Goal: Information Seeking & Learning: Learn about a topic

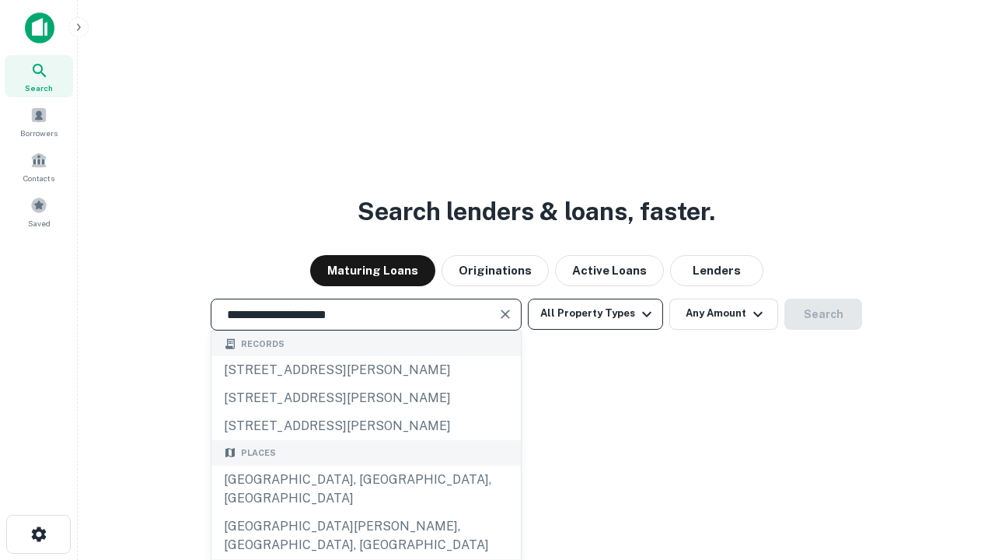
click at [365, 512] on div "[GEOGRAPHIC_DATA], [GEOGRAPHIC_DATA], [GEOGRAPHIC_DATA]" at bounding box center [365, 489] width 309 height 47
click at [595, 313] on button "All Property Types" at bounding box center [595, 313] width 135 height 31
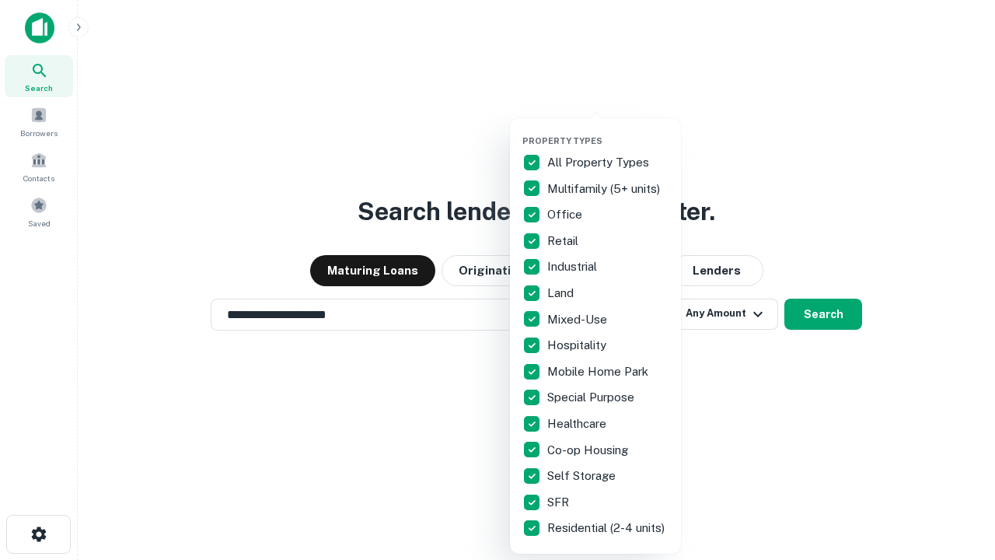
type input "**********"
click at [608, 131] on button "button" at bounding box center [607, 131] width 171 height 1
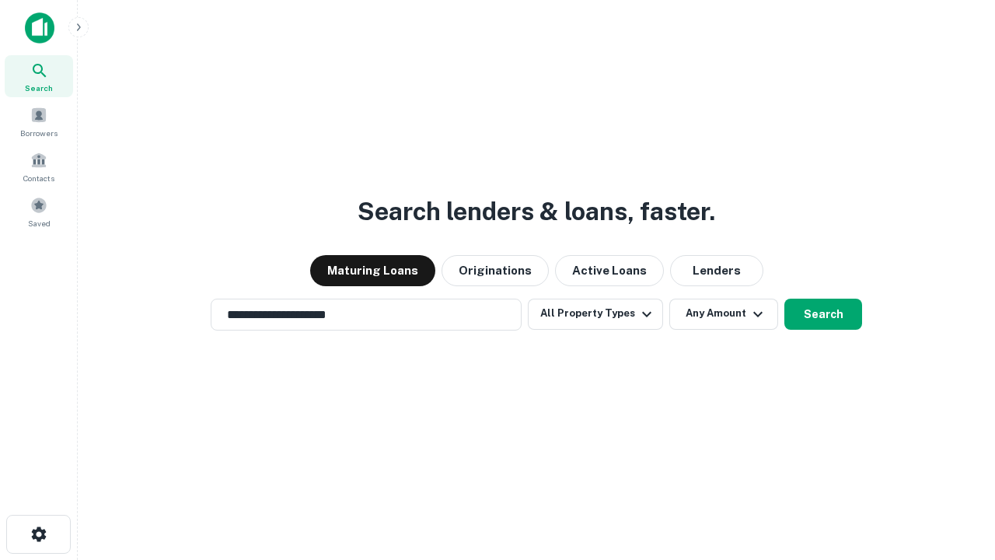
scroll to position [24, 0]
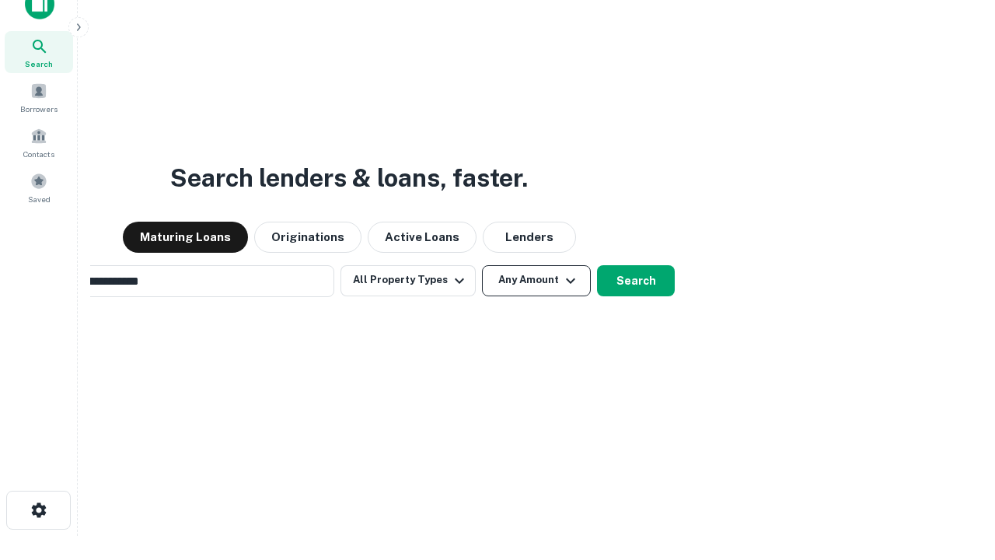
click at [482, 265] on button "Any Amount" at bounding box center [536, 280] width 109 height 31
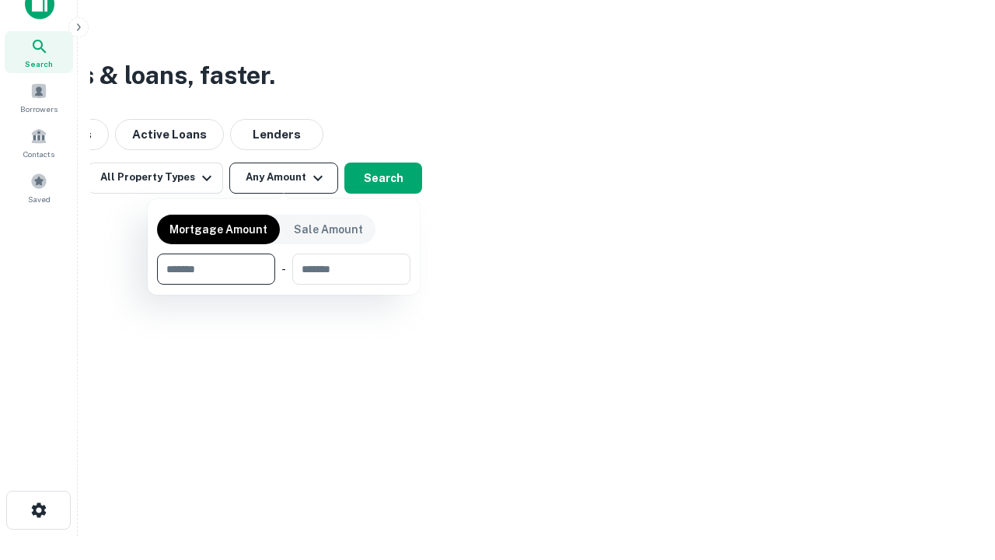
scroll to position [25, 0]
type input "*******"
click at [284, 284] on button "button" at bounding box center [283, 284] width 253 height 1
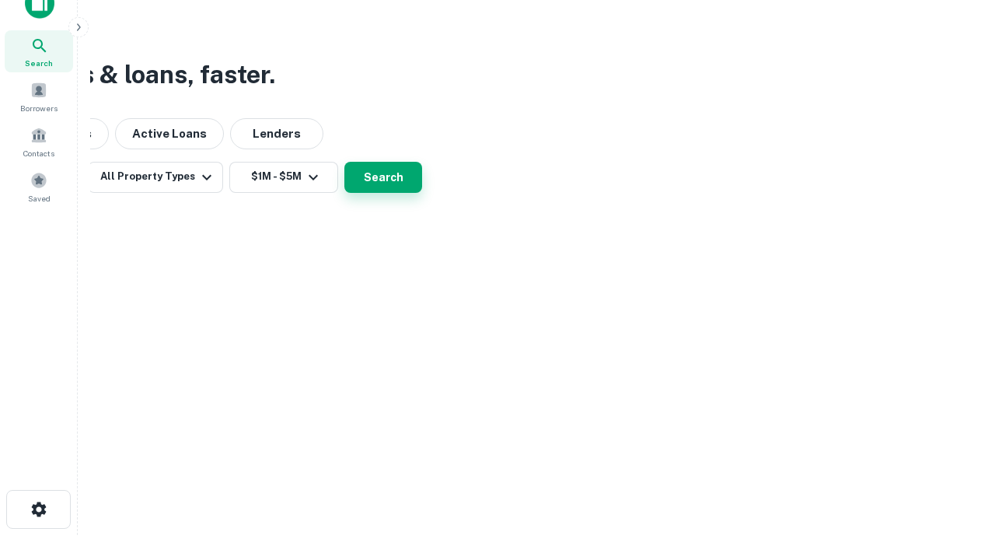
click at [422, 193] on button "Search" at bounding box center [383, 177] width 78 height 31
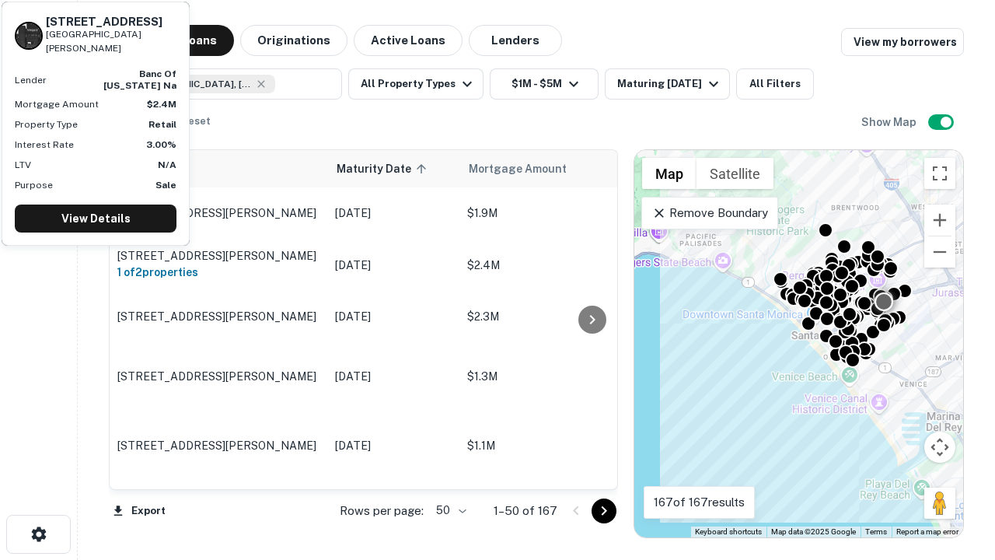
click at [448, 510] on body "Search Borrowers Contacts Saved Maturing Loans Originations Active Loans Lender…" at bounding box center [497, 280] width 995 height 560
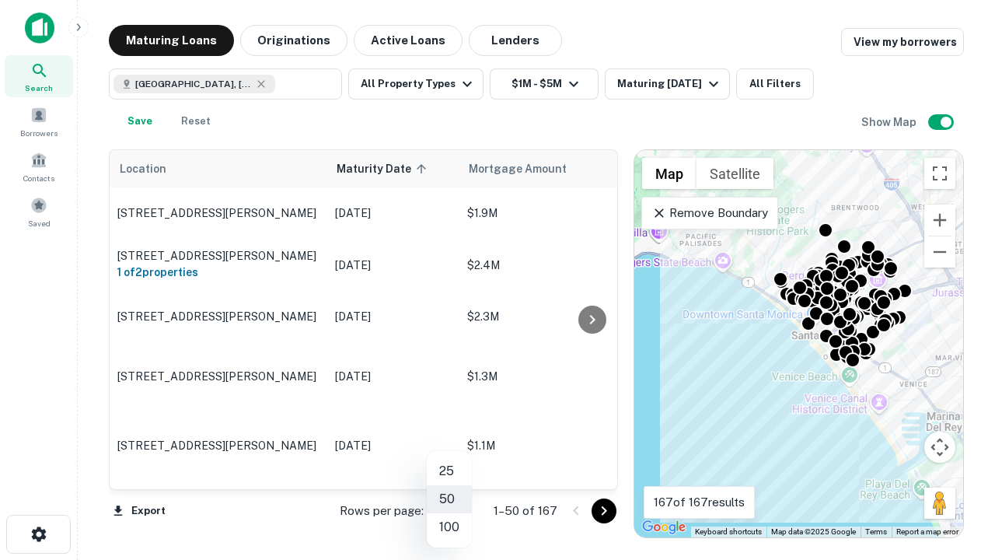
click at [449, 471] on li "25" at bounding box center [449, 471] width 45 height 28
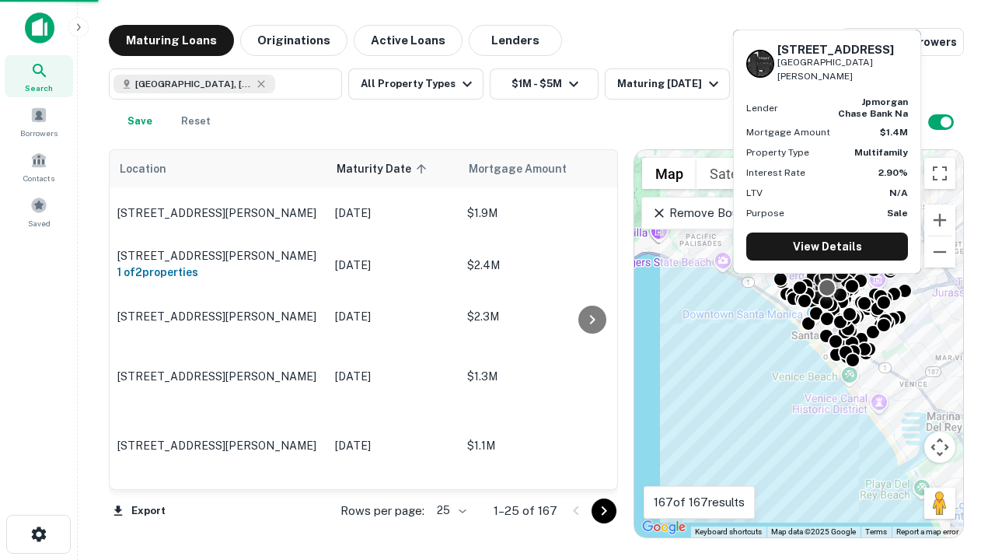
click at [603, 510] on icon "Go to next page" at bounding box center [604, 510] width 19 height 19
